Goal: Information Seeking & Learning: Learn about a topic

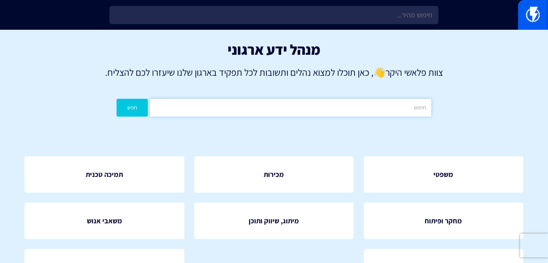
click at [333, 110] on input "text" at bounding box center [290, 108] width 281 height 18
type input "שופיפיי"
click at [124, 106] on button "חפש" at bounding box center [132, 108] width 31 height 18
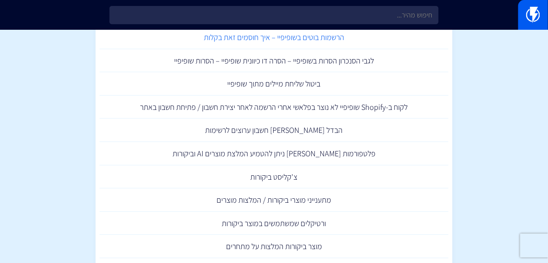
scroll to position [72, 0]
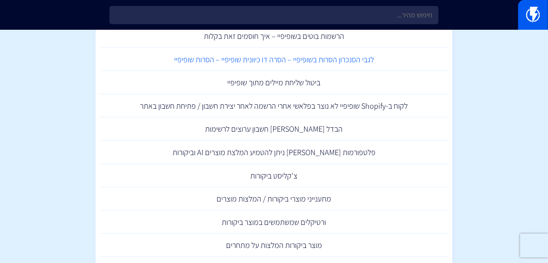
click at [331, 63] on link "לגבי הסנכרון הסרות בשופיפיי – הסרה דו כיוונית שופיפיי – הסרות שופיפיי" at bounding box center [274, 59] width 349 height 23
